Goal: Task Accomplishment & Management: Use online tool/utility

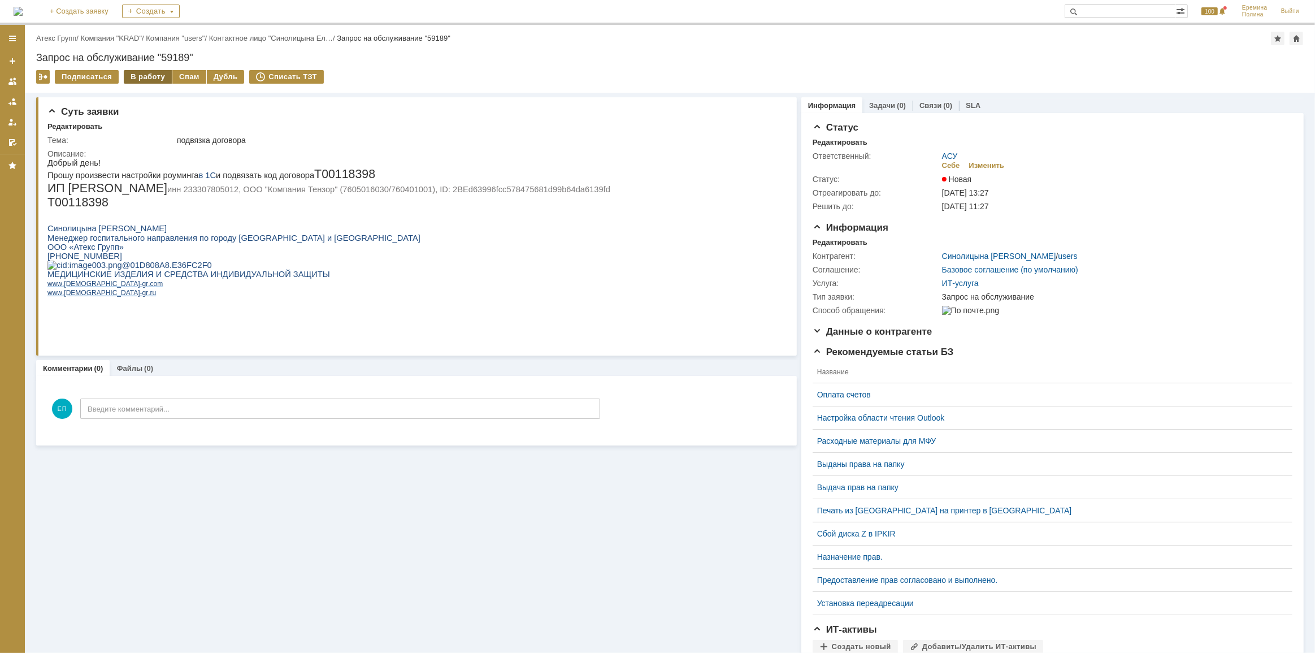
click at [149, 79] on div "В работу" at bounding box center [148, 77] width 48 height 14
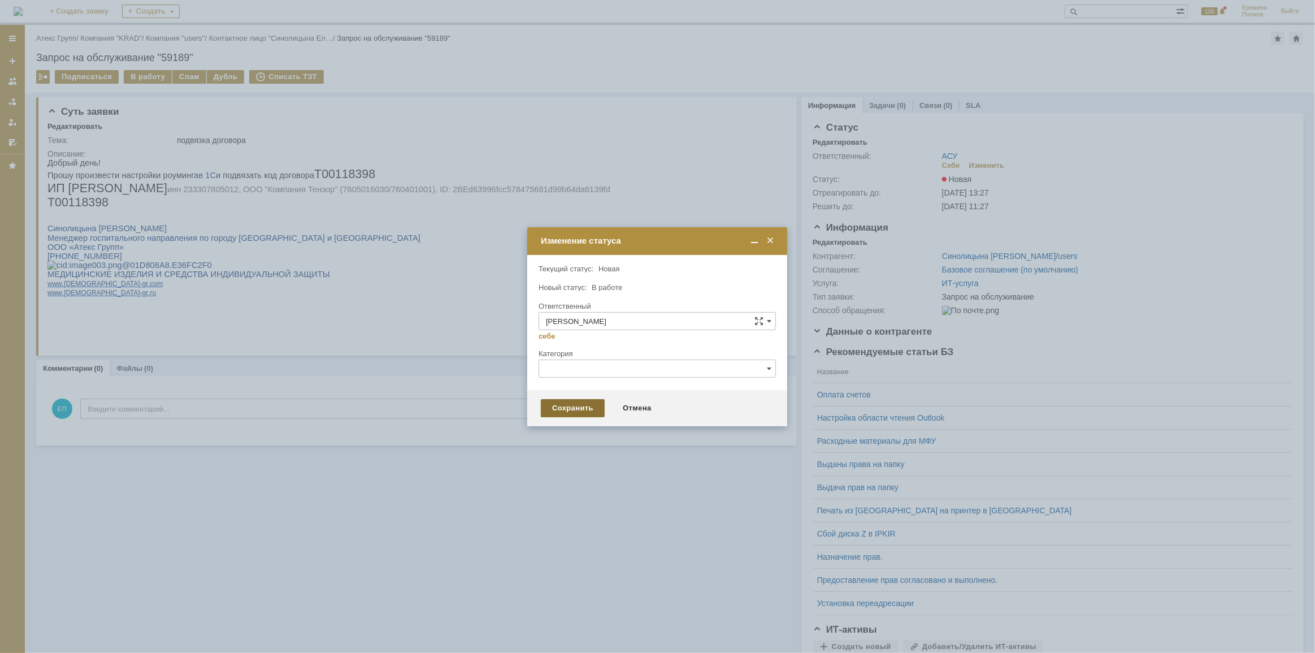
click at [586, 404] on div "Сохранить" at bounding box center [573, 408] width 64 height 18
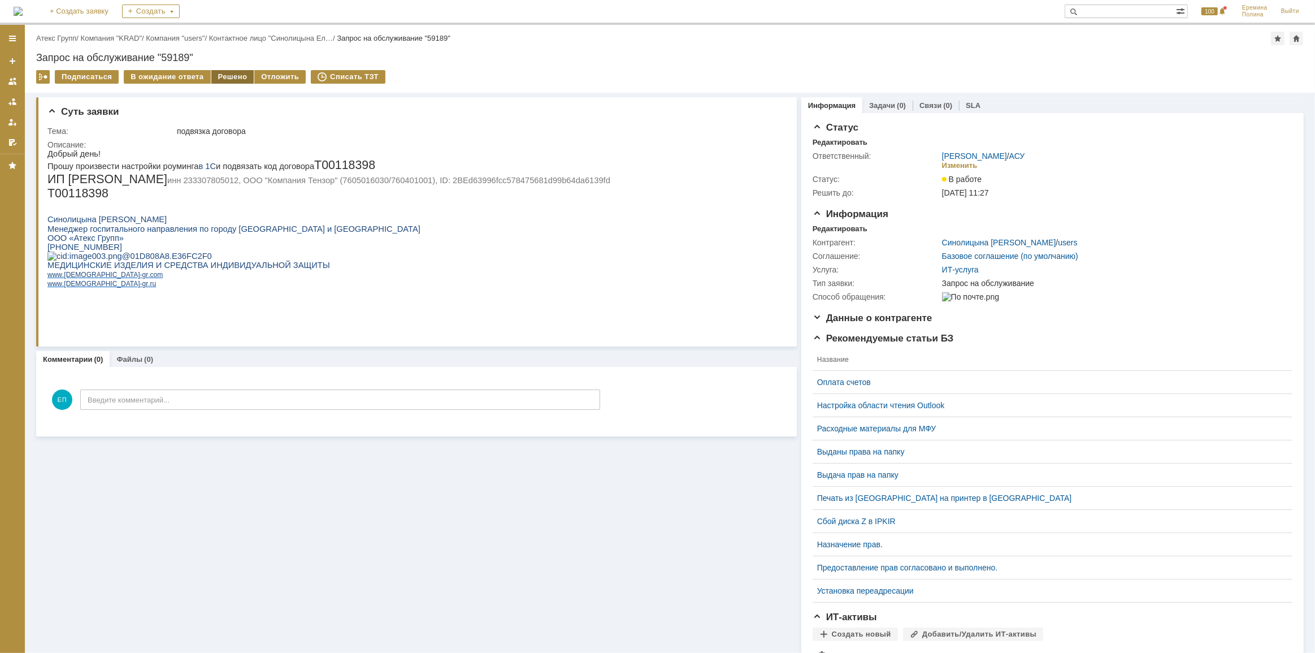
click at [218, 71] on div "Решено" at bounding box center [232, 77] width 43 height 14
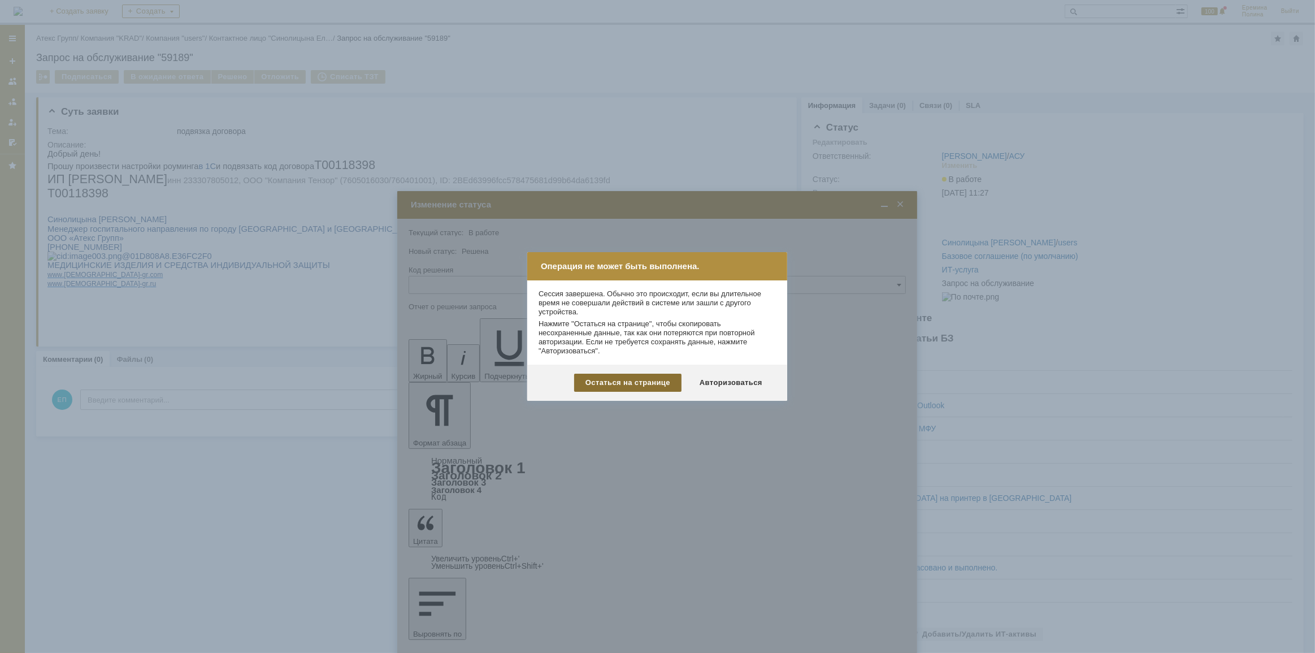
click at [620, 381] on div "Остаться на странице" at bounding box center [627, 383] width 107 height 18
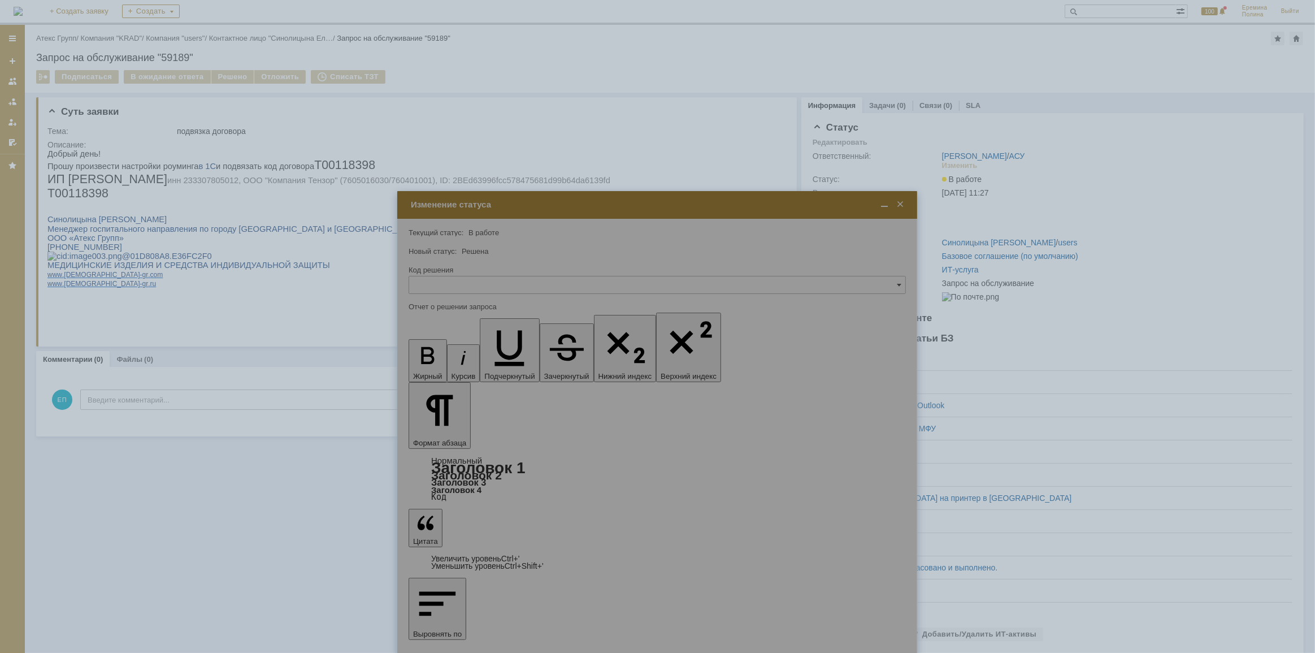
click at [900, 204] on div at bounding box center [657, 513] width 520 height 644
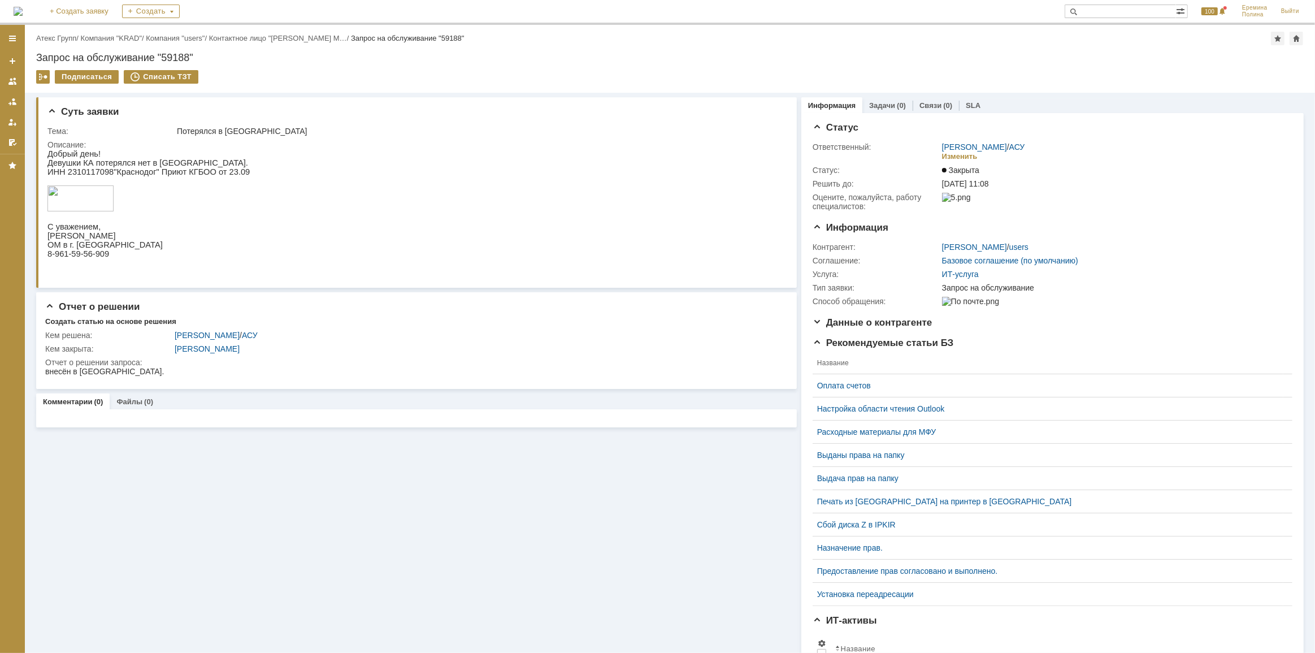
click at [1012, 147] on link "АСУ" at bounding box center [1017, 146] width 16 height 9
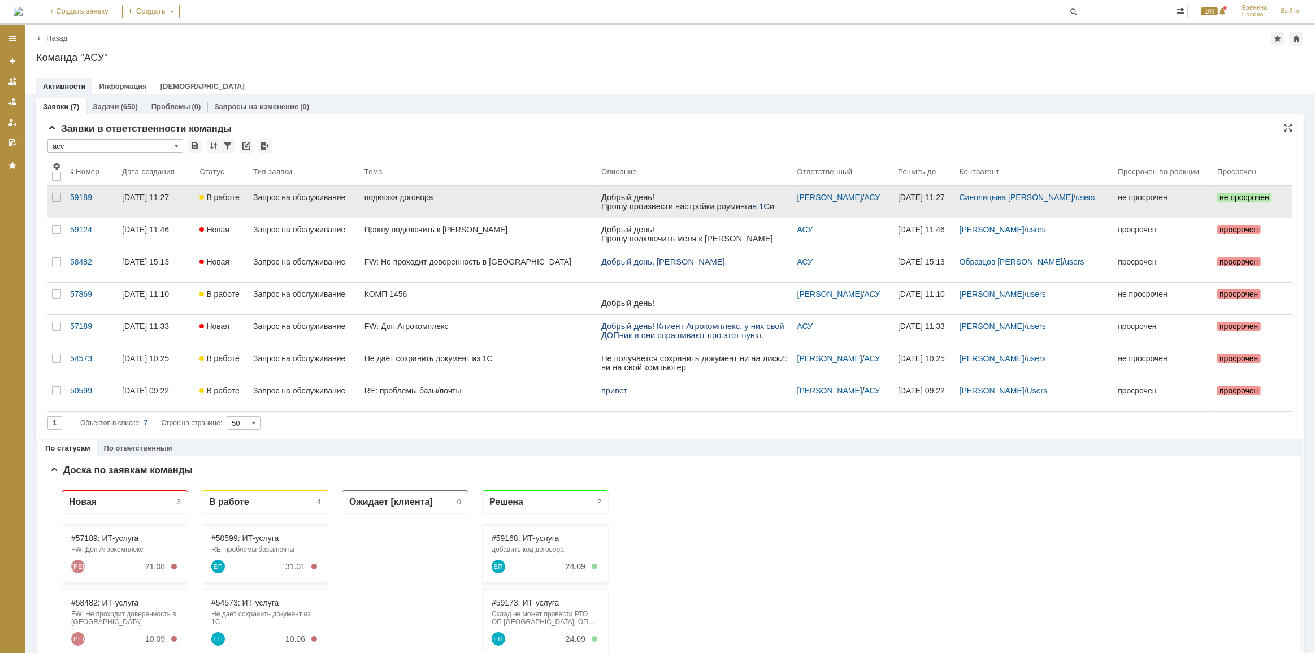
click at [429, 193] on div "подвязка договора" at bounding box center [478, 197] width 228 height 9
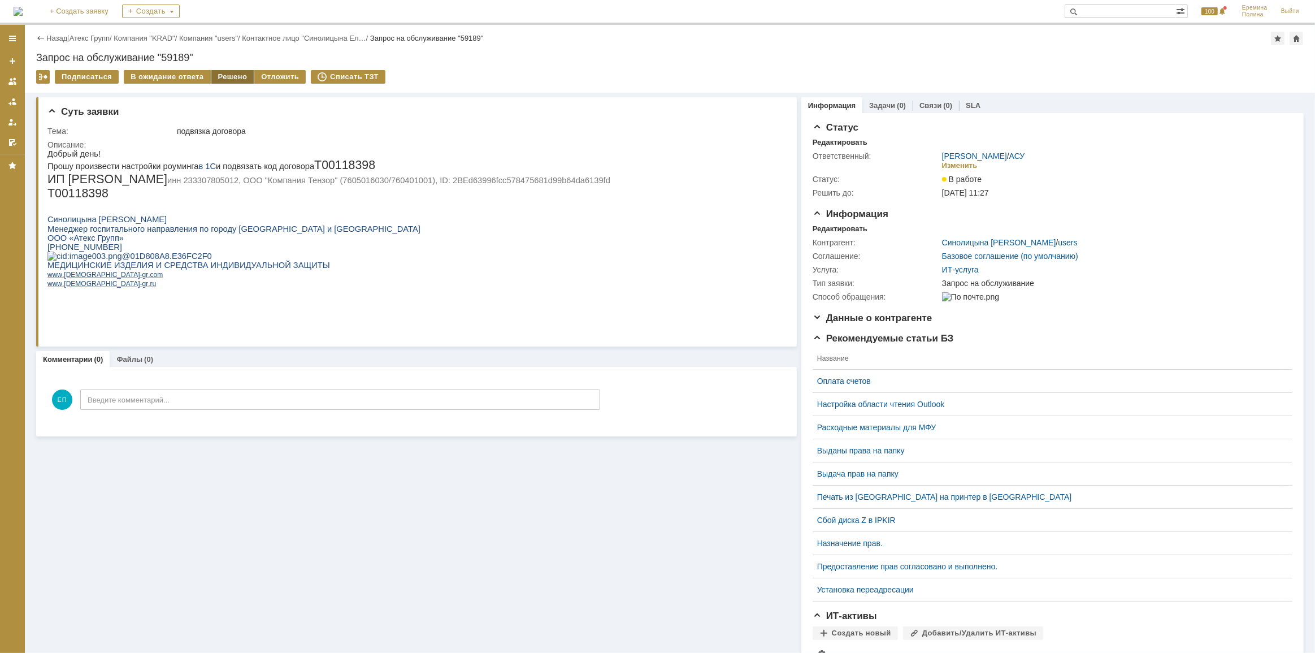
click at [221, 79] on div "Решено" at bounding box center [232, 77] width 43 height 14
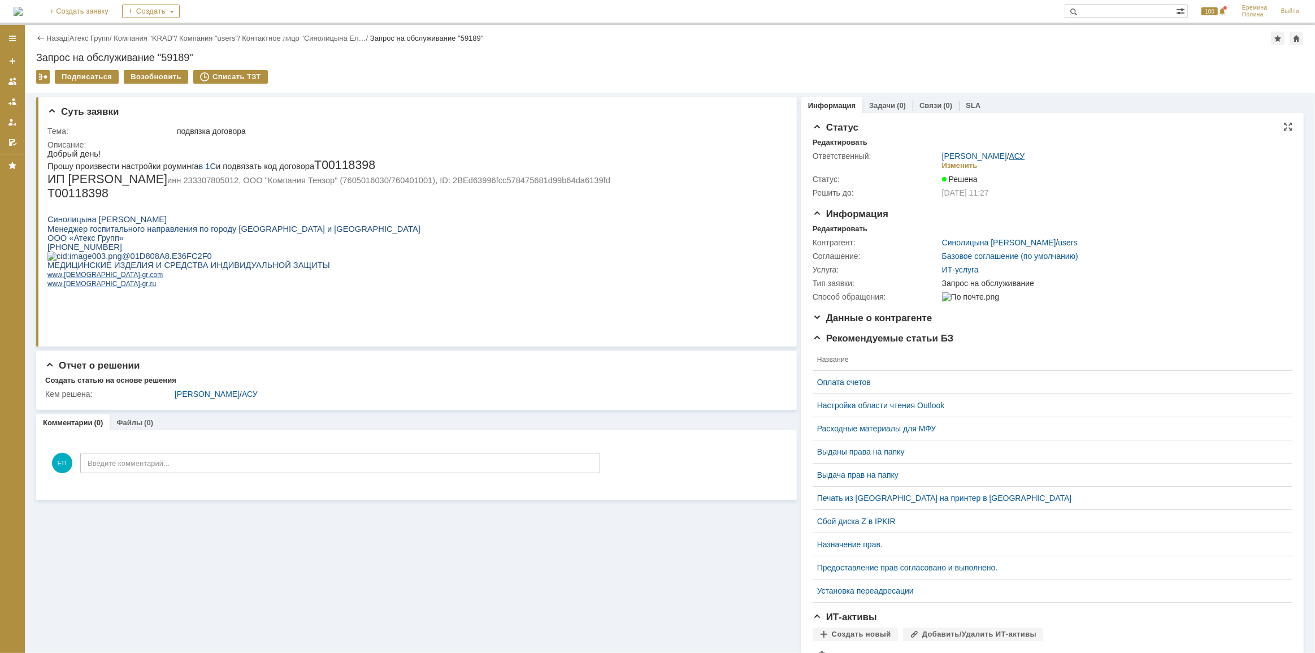
click at [1011, 152] on link "АСУ" at bounding box center [1017, 155] width 16 height 9
